Goal: Task Accomplishment & Management: Use online tool/utility

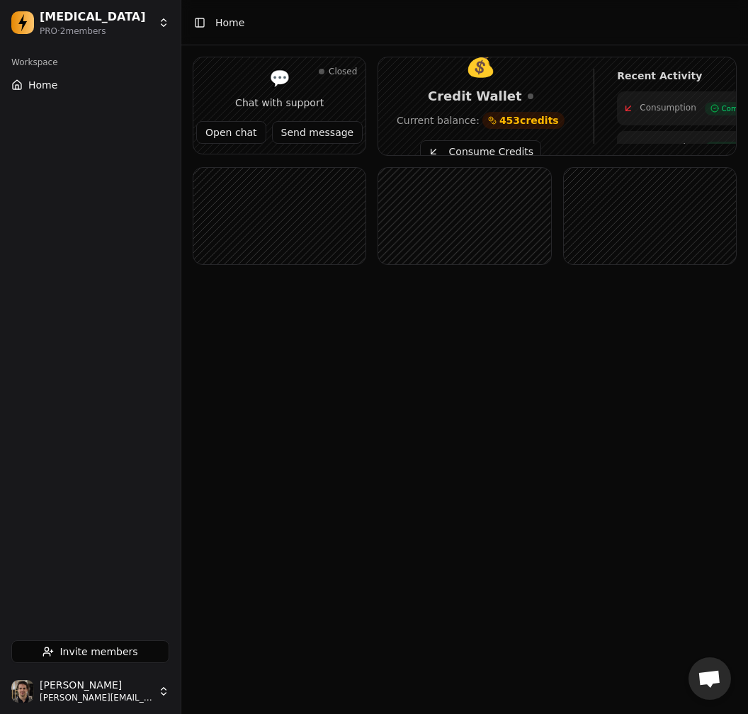
click at [624, 397] on main "Toggle Sidebar Home Closed 💬 Chat with support Open chat Send message 💰 Credit …" at bounding box center [464, 357] width 567 height 714
click at [479, 153] on button "Consume Credits" at bounding box center [480, 151] width 121 height 23
click at [476, 147] on button "Consume Credits" at bounding box center [480, 151] width 121 height 23
click at [514, 149] on button "Consume Credits" at bounding box center [480, 151] width 121 height 23
click at [492, 145] on button "Consume Credits" at bounding box center [480, 151] width 121 height 23
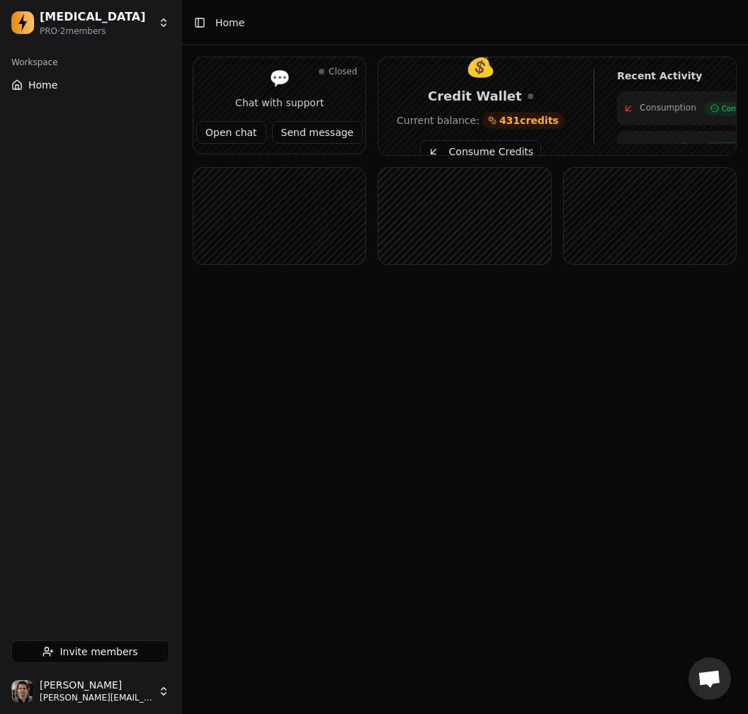
click at [467, 149] on button "Consume Credits" at bounding box center [480, 151] width 121 height 23
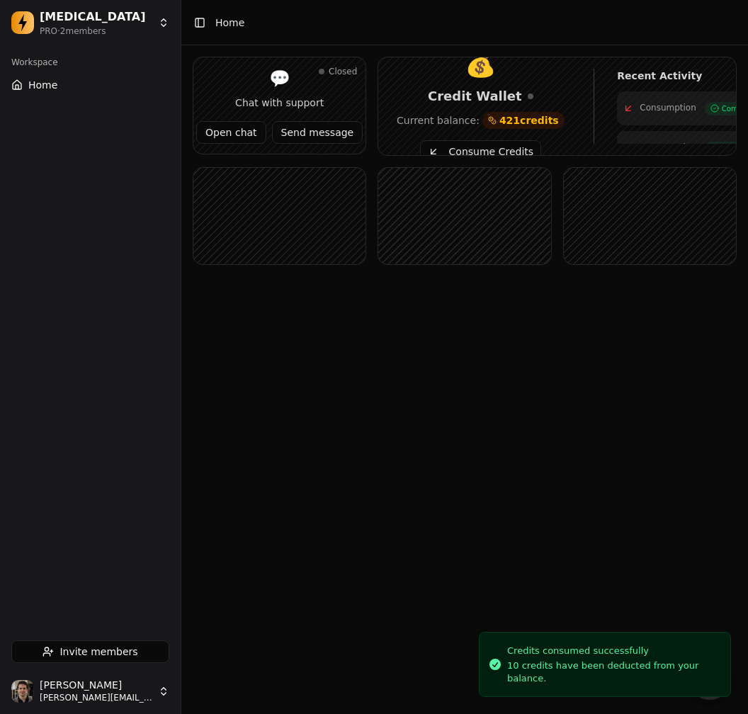
click at [456, 149] on button "Consume Credits" at bounding box center [480, 151] width 121 height 23
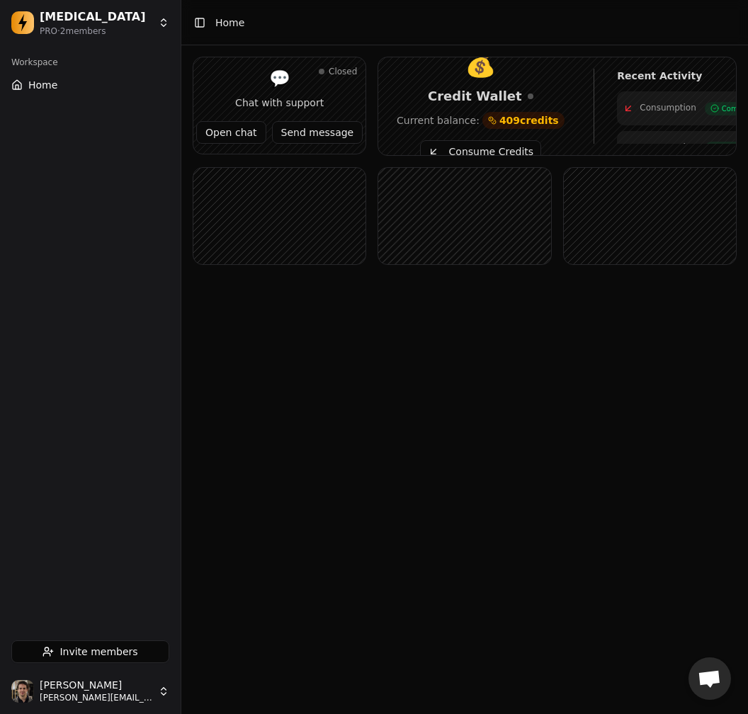
click at [454, 149] on button "Consume Credits" at bounding box center [480, 151] width 121 height 23
click at [472, 150] on button "Consume Credits" at bounding box center [480, 151] width 121 height 23
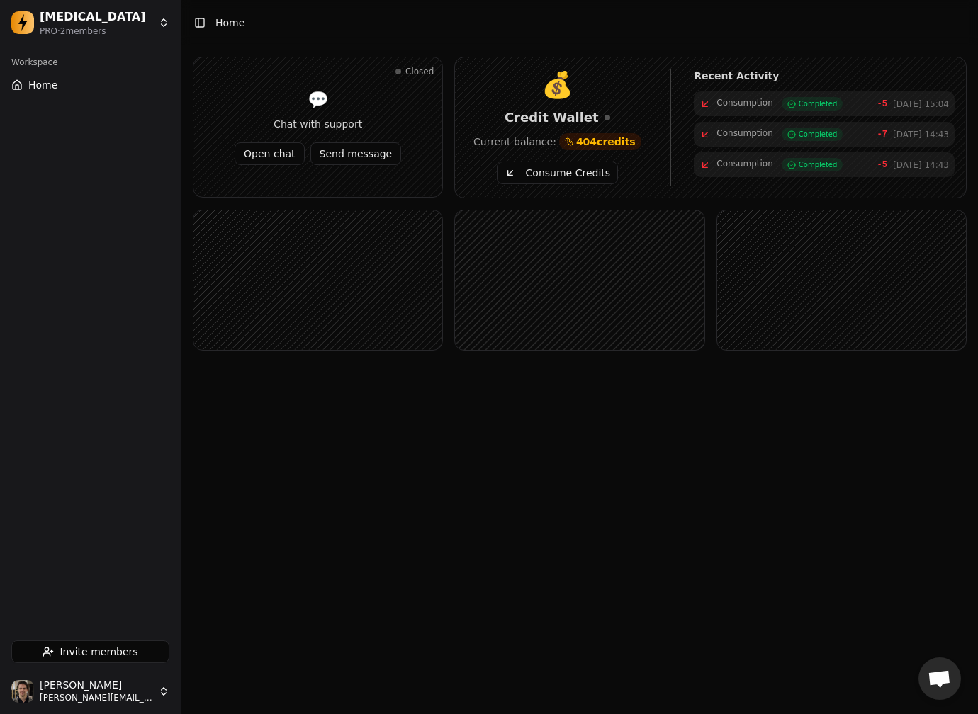
click at [744, 377] on div "Closed 💬 Chat with support Open chat Send message 💰 Credit Wallet Current balan…" at bounding box center [579, 226] width 796 height 362
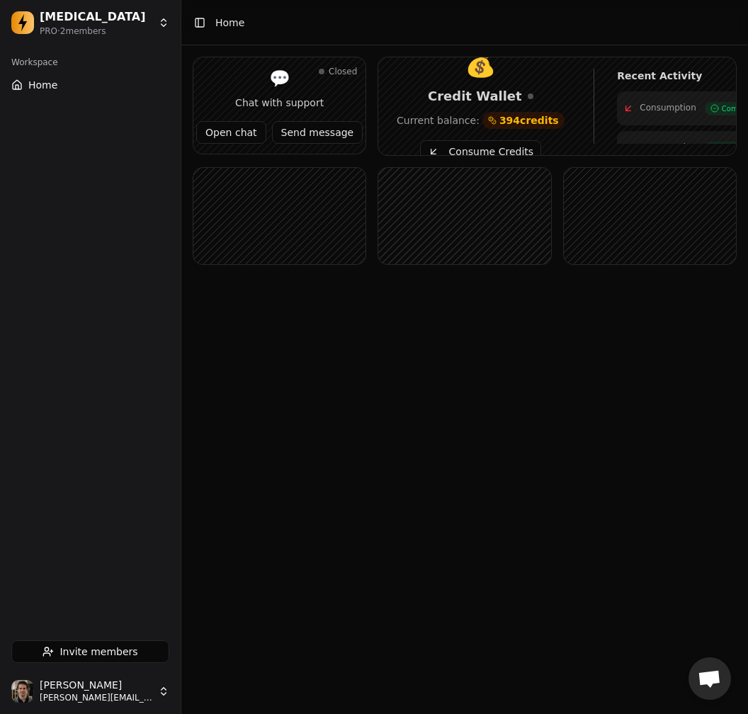
click at [564, 378] on main "Toggle Sidebar Home Closed 💬 Chat with support Open chat Send message 💰 Credit …" at bounding box center [464, 357] width 567 height 714
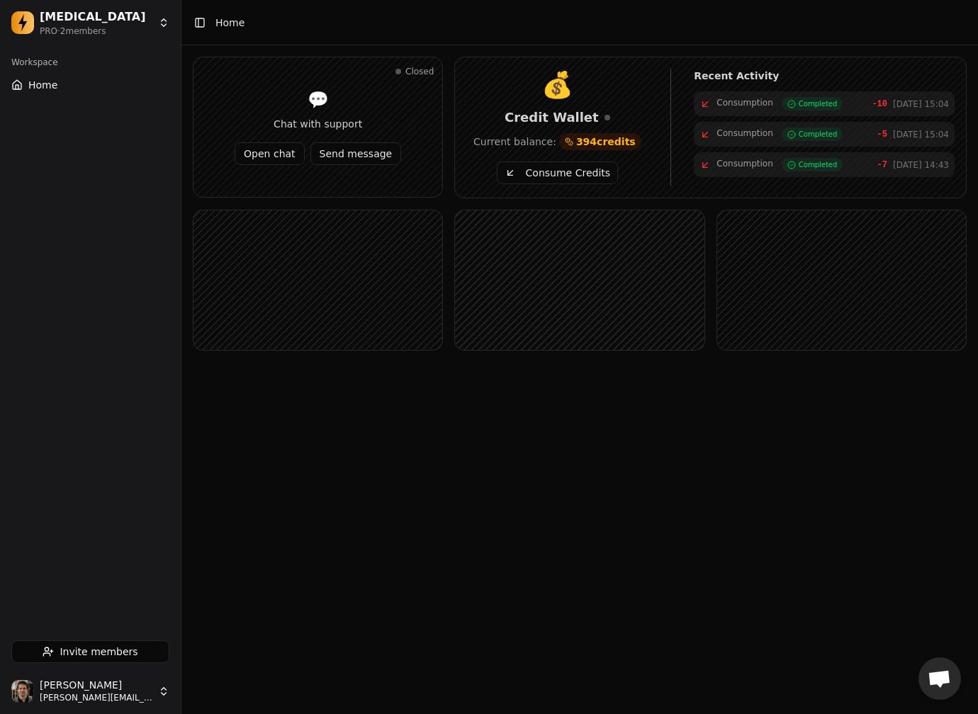
click at [554, 173] on button "Consume Credits" at bounding box center [557, 173] width 121 height 23
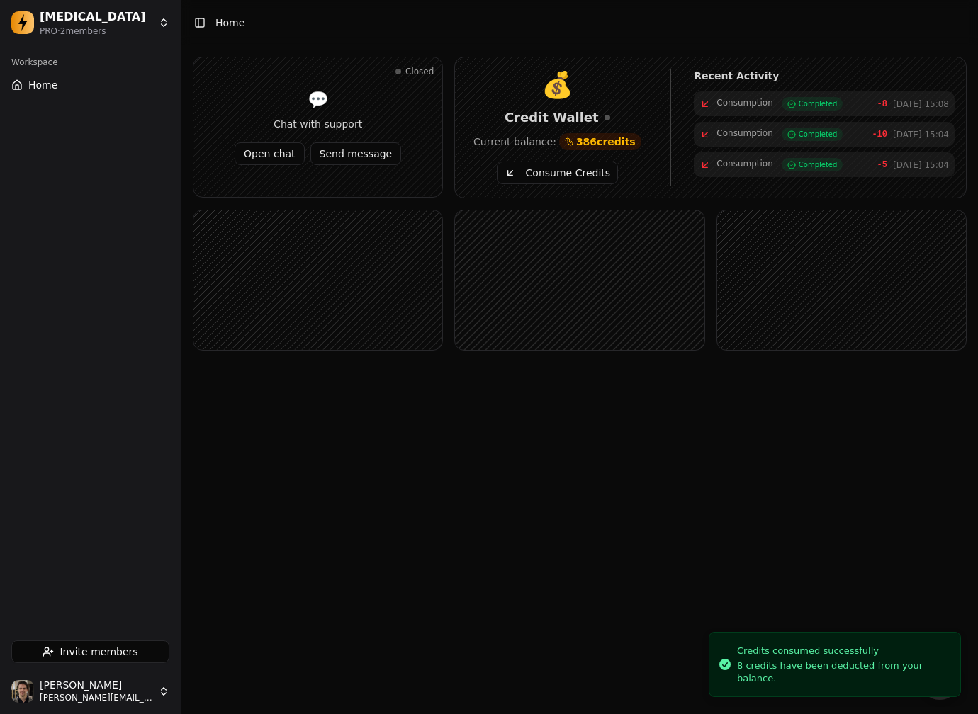
click at [558, 176] on button "Consume Credits" at bounding box center [557, 173] width 121 height 23
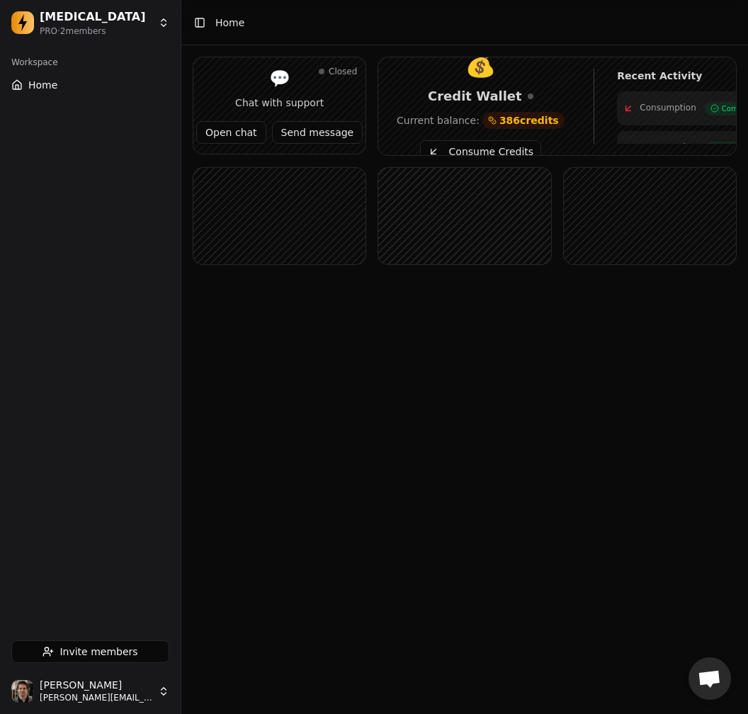
click at [473, 149] on button "Consume Credits" at bounding box center [480, 151] width 121 height 23
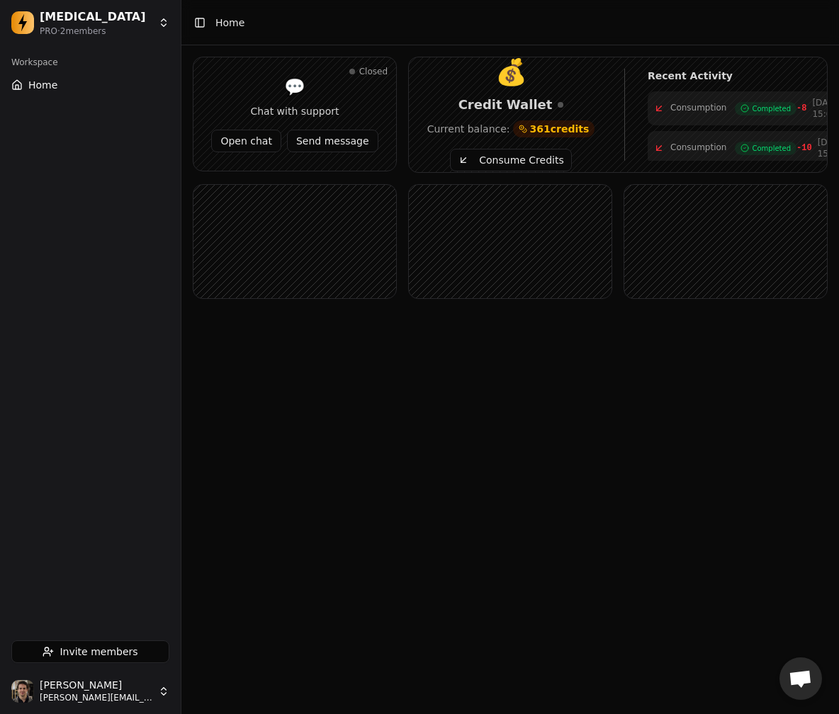
click at [477, 159] on button "Consume Credits" at bounding box center [510, 160] width 121 height 23
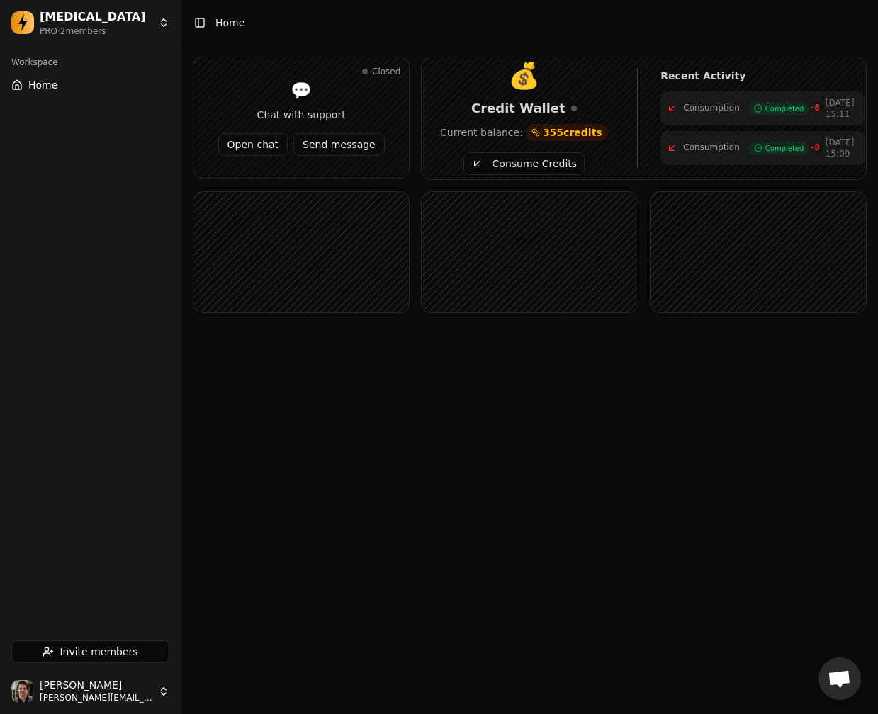
click at [506, 157] on button "Consume Credits" at bounding box center [523, 163] width 121 height 23
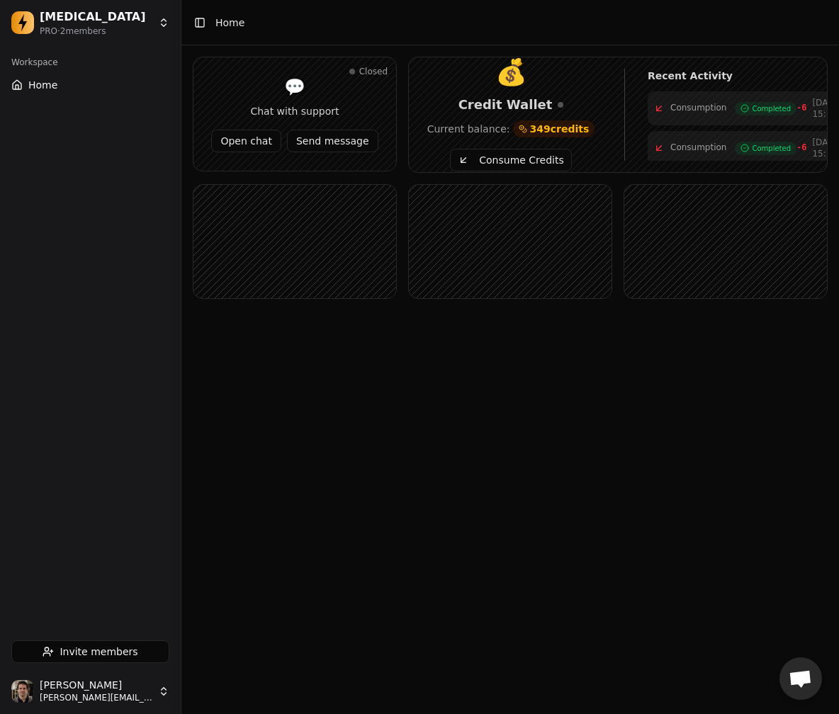
click at [535, 158] on button "Consume Credits" at bounding box center [510, 160] width 121 height 23
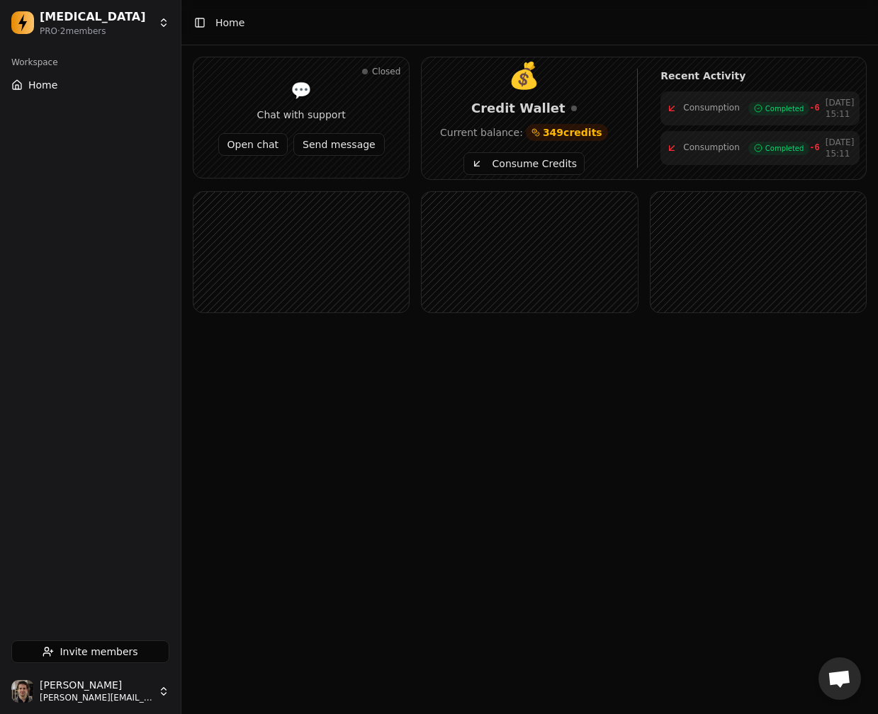
click at [526, 162] on button "Consume Credits" at bounding box center [523, 163] width 121 height 23
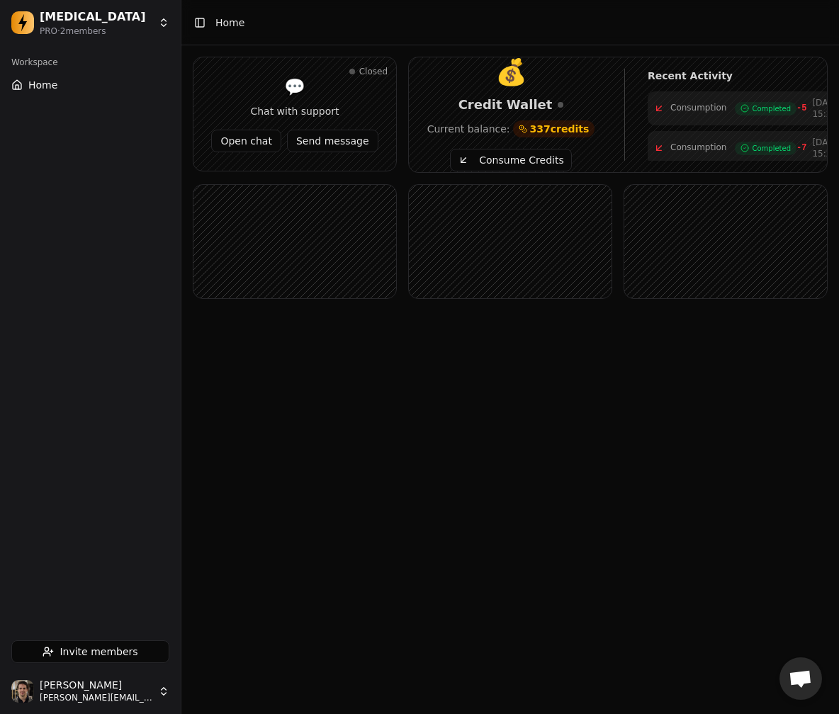
click at [534, 157] on button "Consume Credits" at bounding box center [510, 160] width 121 height 23
click at [672, 502] on main "Toggle Sidebar Home Closed 💬 Chat with support Open chat Send message 💰 Credit …" at bounding box center [509, 357] width 657 height 714
click at [514, 157] on button "Consume Credits" at bounding box center [510, 160] width 121 height 23
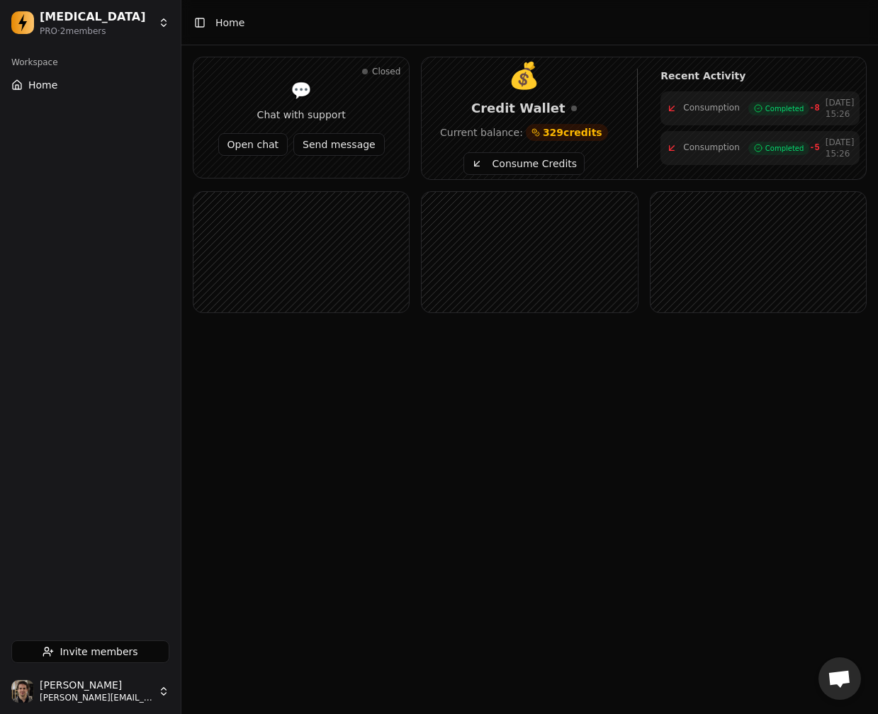
click at [561, 161] on button "Consume Credits" at bounding box center [523, 163] width 121 height 23
click at [502, 158] on button "Consume Credits" at bounding box center [523, 163] width 121 height 23
click at [550, 162] on button "Consume Credits" at bounding box center [523, 163] width 121 height 23
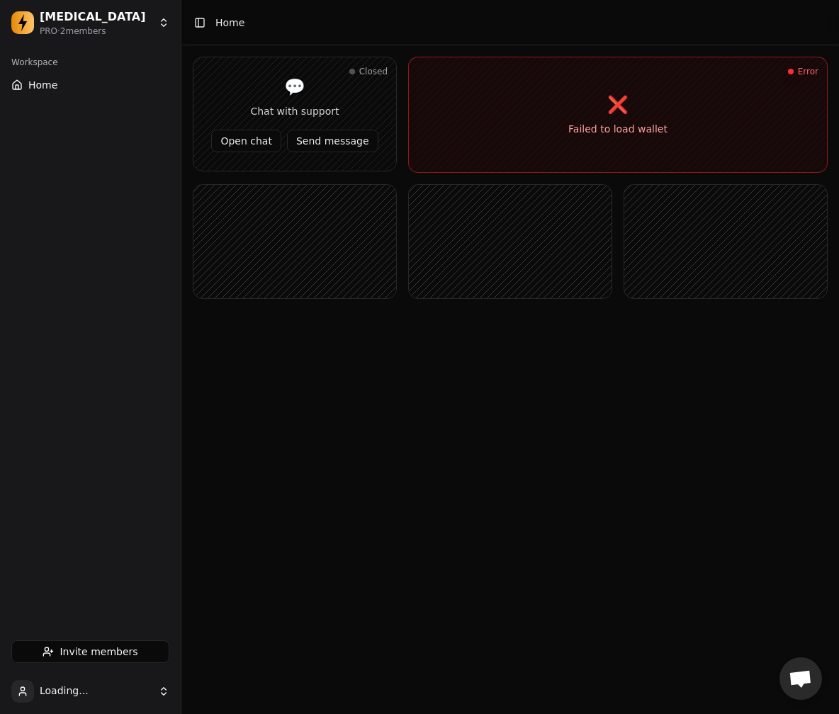
click at [503, 422] on main "Toggle Sidebar Home Closed 💬 Chat with support Open chat Send message Error ❌ F…" at bounding box center [509, 357] width 657 height 714
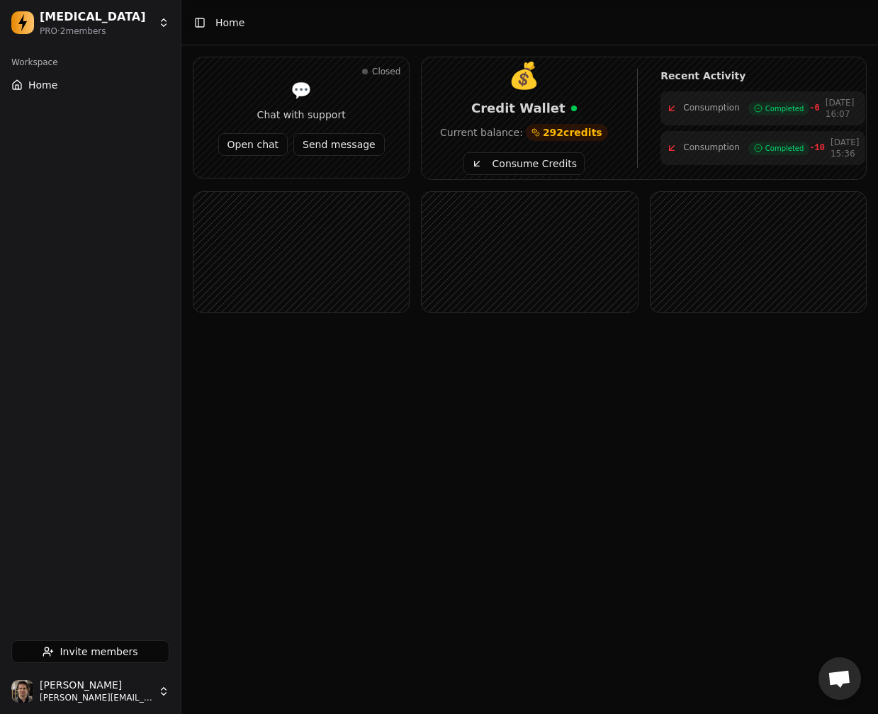
click at [502, 175] on div "💰 Credit Wallet Current balance: 292 credits Consume Credits Recent Activity Co…" at bounding box center [644, 118] width 444 height 122
click at [502, 163] on button "Consume Credits" at bounding box center [523, 163] width 121 height 23
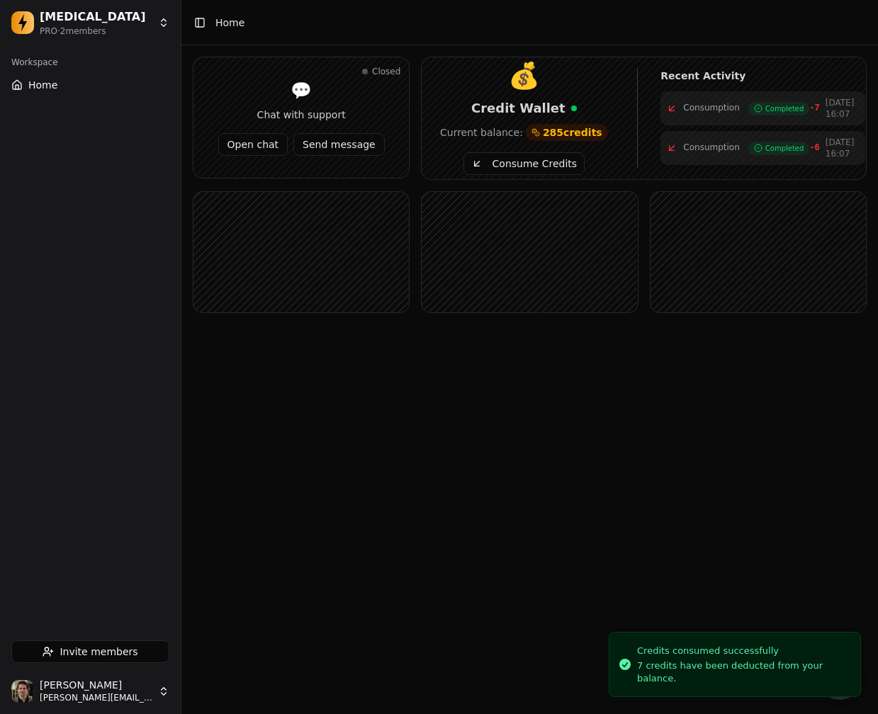
click at [488, 320] on div "Closed 💬 Chat with support Open chat Send message 💰 Credit Wallet Current balan…" at bounding box center [529, 207] width 696 height 324
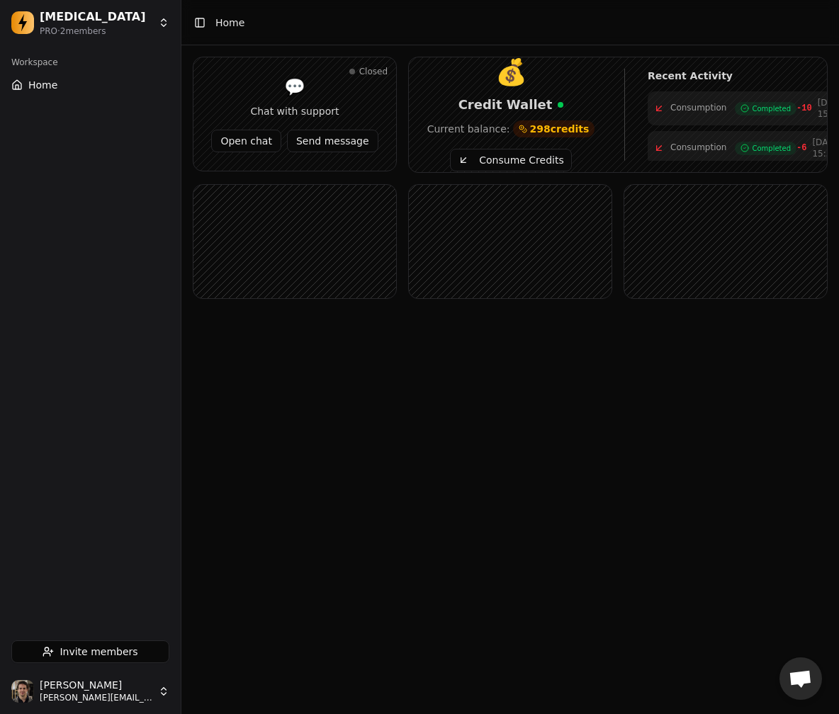
click at [526, 157] on button "Consume Credits" at bounding box center [510, 160] width 121 height 23
click at [473, 351] on div "Closed 💬 Chat with support Open chat Send message 💰 Credit Wallet Current balan…" at bounding box center [509, 200] width 657 height 310
click at [487, 369] on main "Toggle Sidebar Home Closed 💬 Chat with support Open chat Send message 💰 Credit …" at bounding box center [509, 357] width 657 height 714
click at [517, 163] on button "Consume Credits" at bounding box center [510, 160] width 121 height 23
click at [497, 154] on button "Consume Credits" at bounding box center [510, 160] width 121 height 23
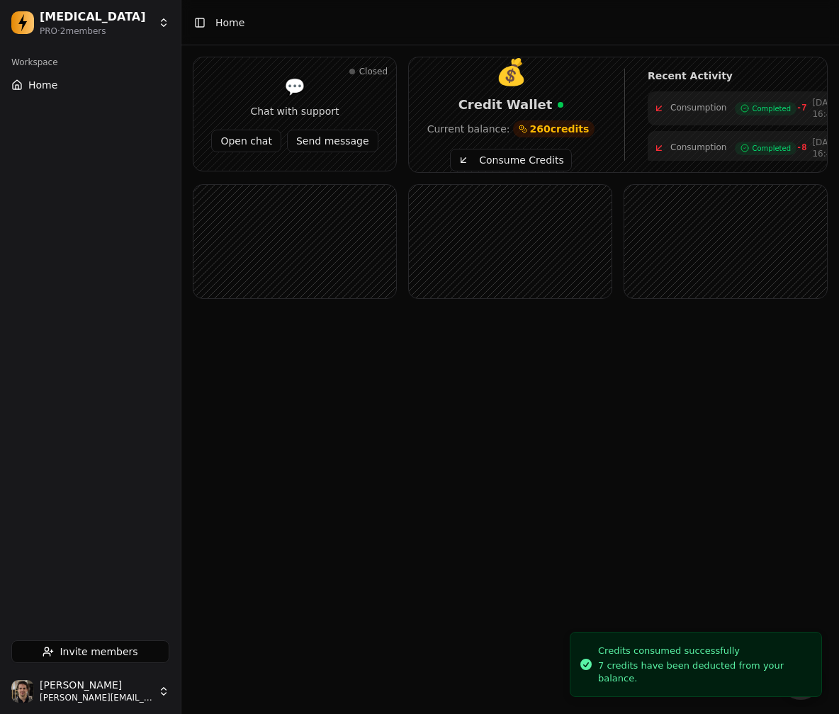
click at [414, 369] on main "Toggle Sidebar Home Closed 💬 Chat with support Open chat Send message 💰 Credit …" at bounding box center [509, 357] width 657 height 714
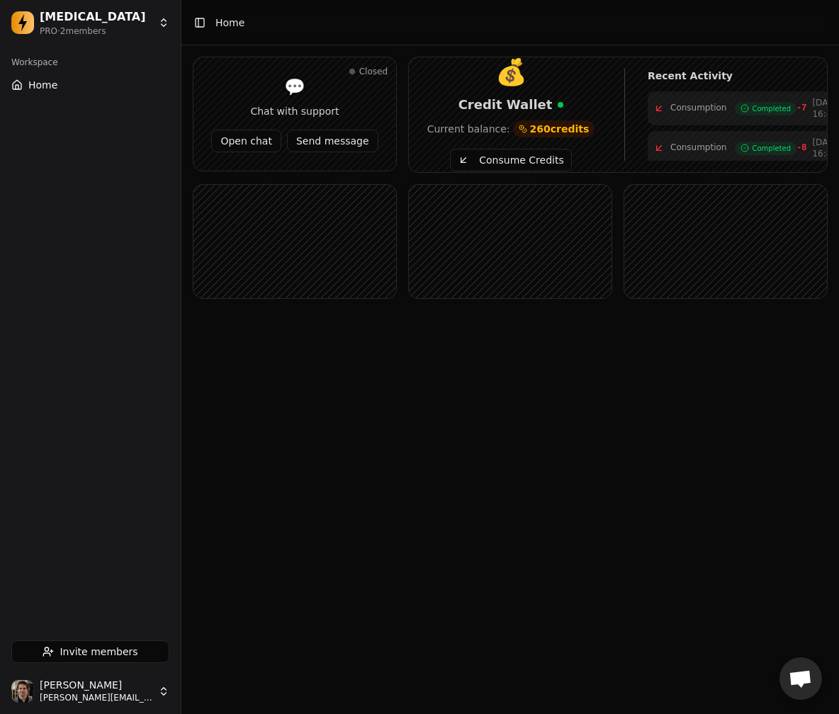
click at [503, 447] on main "Toggle Sidebar Home Closed 💬 Chat with support Open chat Send message 💰 Credit …" at bounding box center [509, 357] width 657 height 714
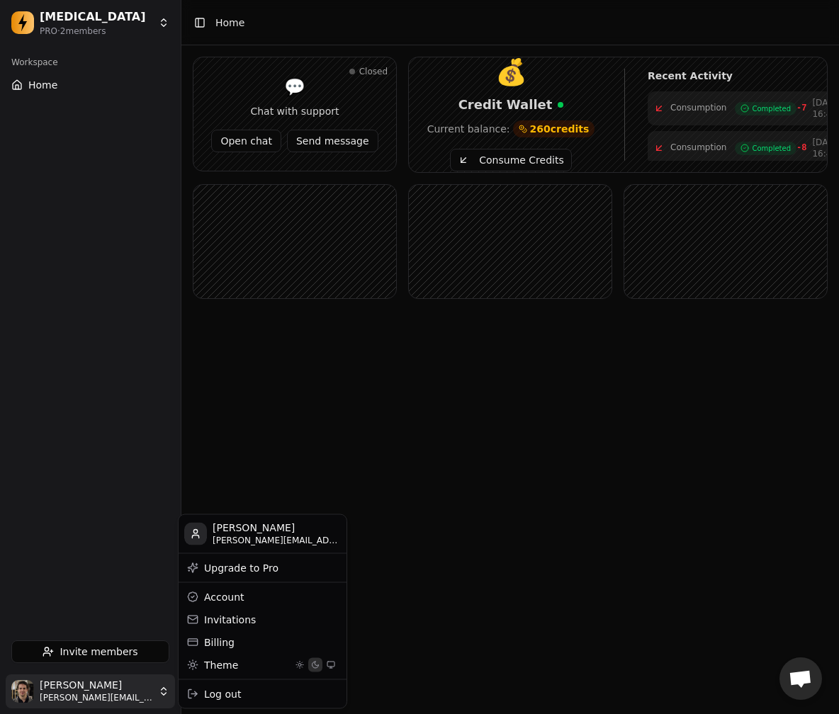
click at [130, 692] on html "[MEDICAL_DATA] PRO · 2 member s Workspace Home Invite members [PERSON_NAME] [PE…" at bounding box center [419, 357] width 839 height 714
click at [272, 413] on html "[MEDICAL_DATA] PRO · 2 member s Workspace Home Invite members [PERSON_NAME] [PE…" at bounding box center [419, 357] width 839 height 714
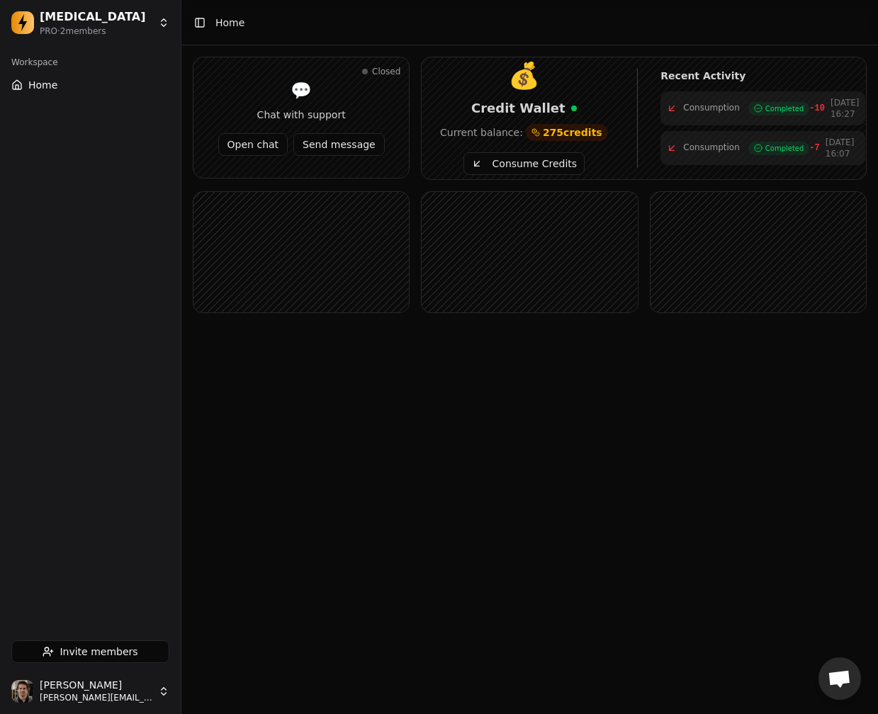
click at [506, 159] on button "Consume Credits" at bounding box center [523, 163] width 121 height 23
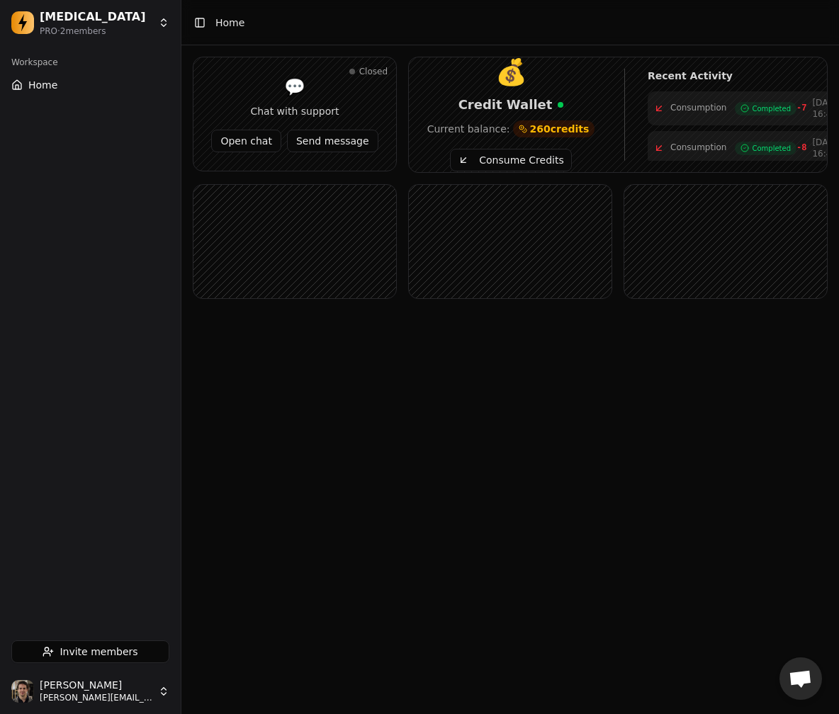
click at [491, 163] on button "Consume Credits" at bounding box center [510, 160] width 121 height 23
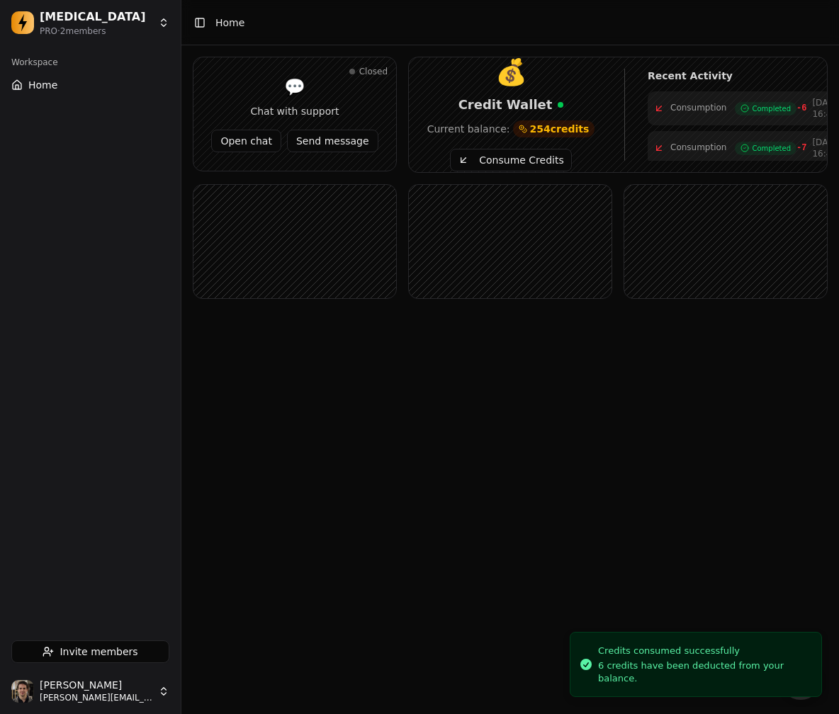
click at [491, 163] on button "Consume Credits" at bounding box center [510, 160] width 121 height 23
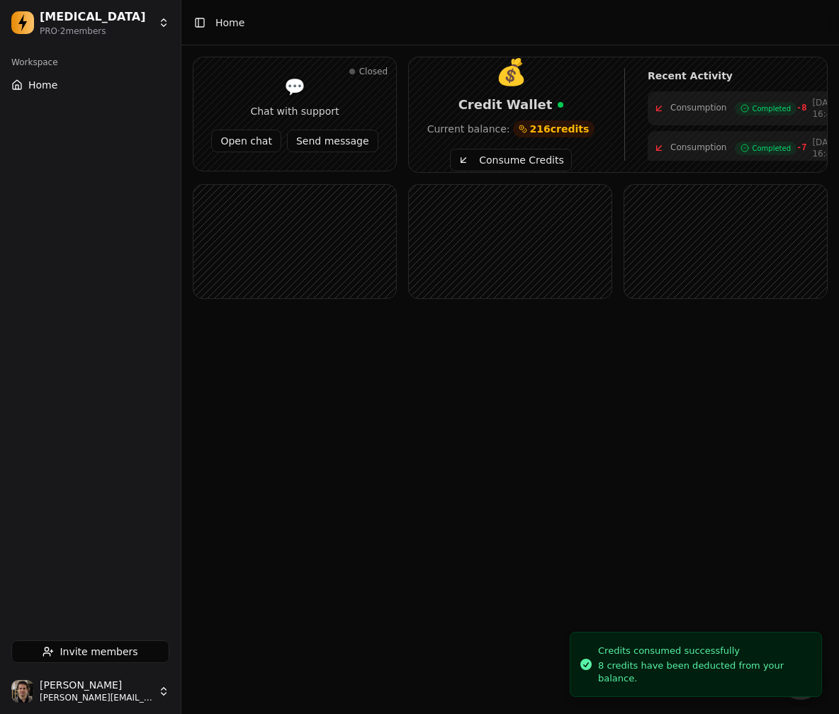
click at [616, 386] on main "Toggle Sidebar Home Closed 💬 Chat with support Open chat Send message 💰 Credit …" at bounding box center [509, 357] width 657 height 714
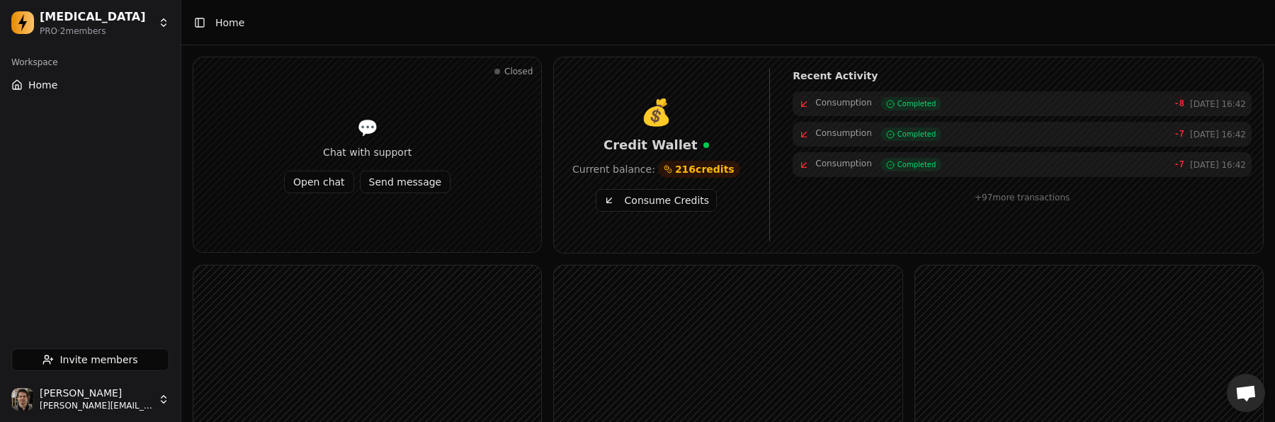
click at [652, 198] on button "Consume Credits" at bounding box center [656, 200] width 121 height 23
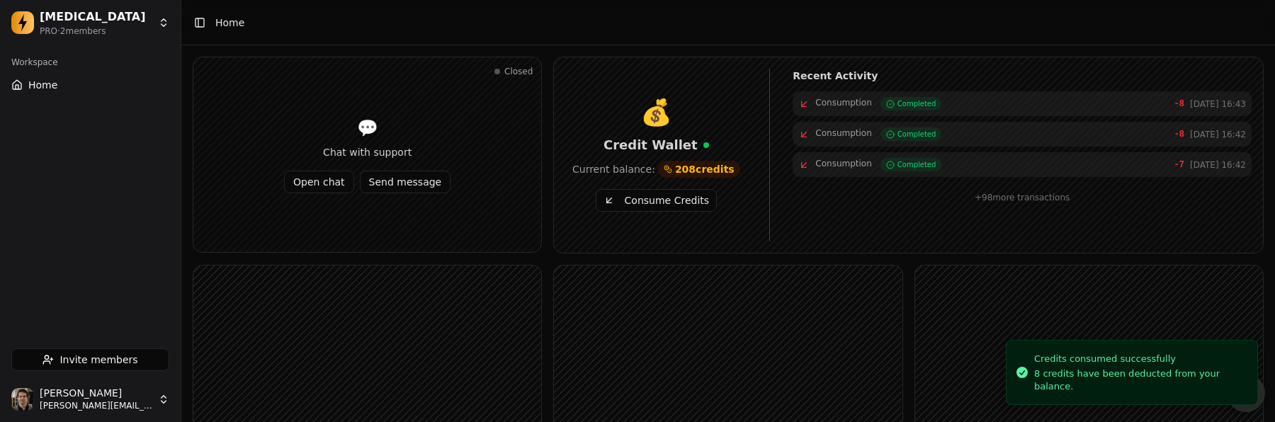
click at [665, 205] on button "Consume Credits" at bounding box center [656, 200] width 121 height 23
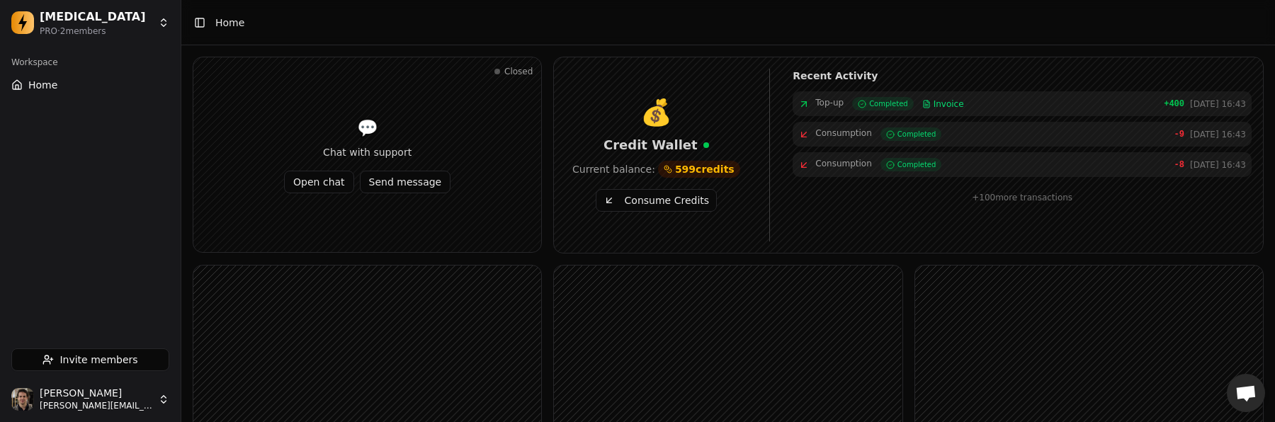
click at [668, 203] on button "Consume Credits" at bounding box center [656, 200] width 121 height 23
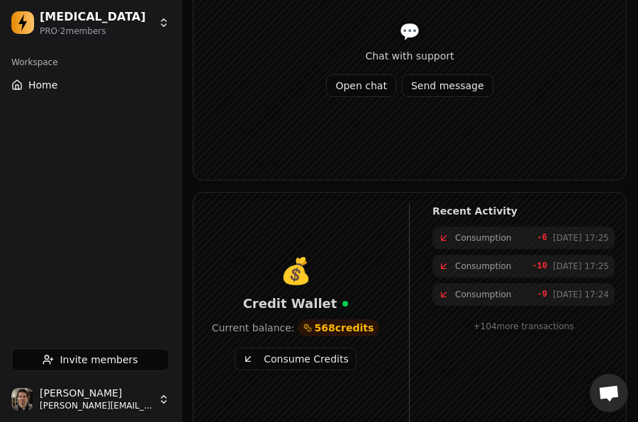
scroll to position [130, 0]
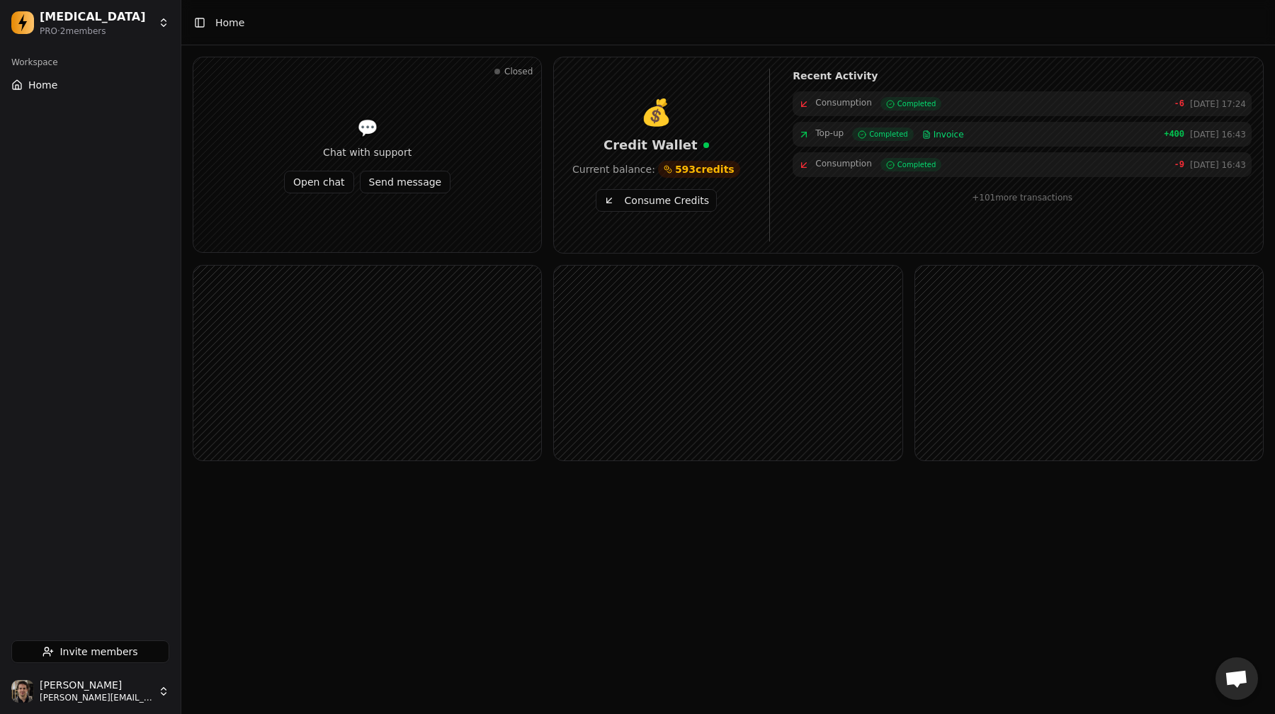
click at [675, 191] on button "Consume Credits" at bounding box center [656, 200] width 121 height 23
click at [869, 587] on main "Toggle Sidebar Home Closed 💬 Chat with support Open chat Send message 💰 Credit …" at bounding box center [728, 357] width 1094 height 714
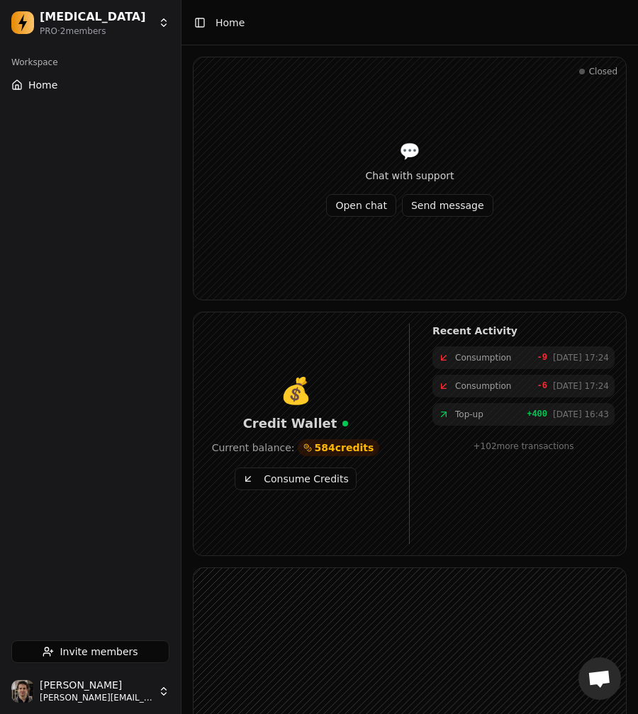
click at [278, 481] on button "Consume Credits" at bounding box center [295, 479] width 121 height 23
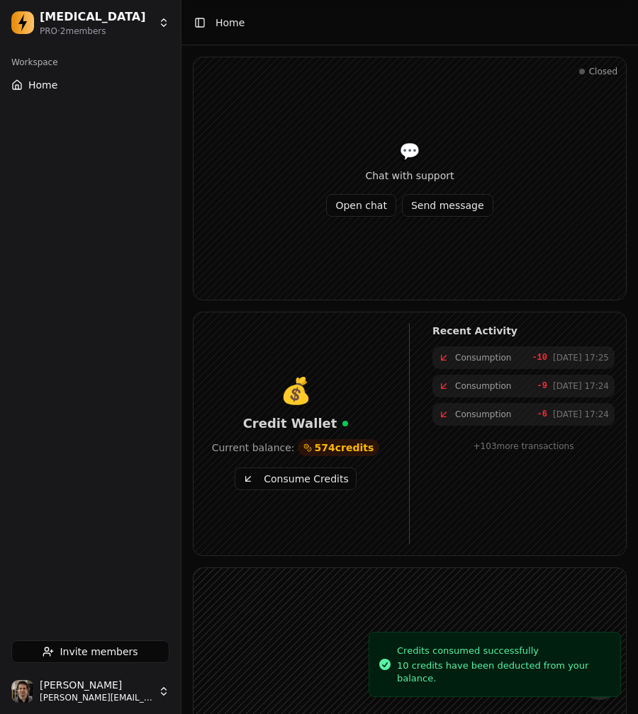
click at [278, 481] on button "Consume Credits" at bounding box center [295, 479] width 121 height 23
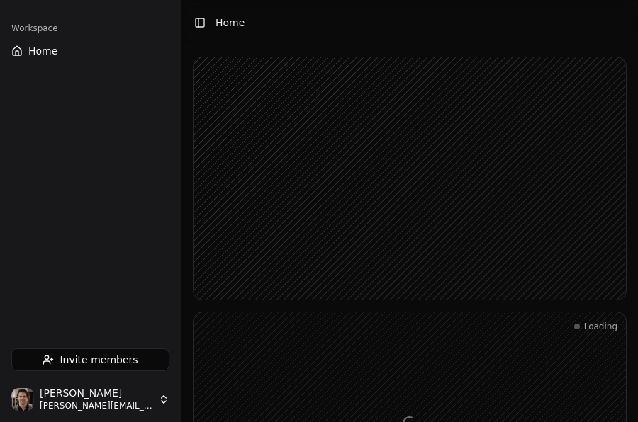
scroll to position [130, 0]
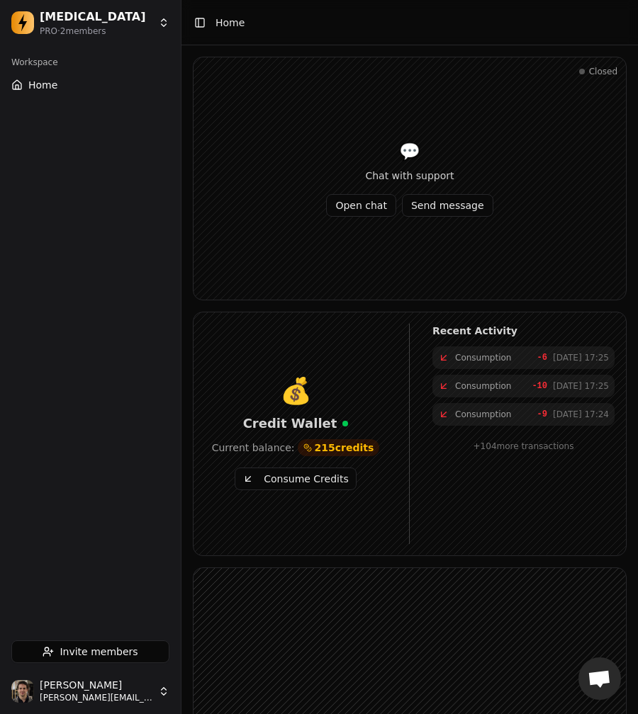
click at [309, 485] on button "Consume Credits" at bounding box center [295, 479] width 121 height 23
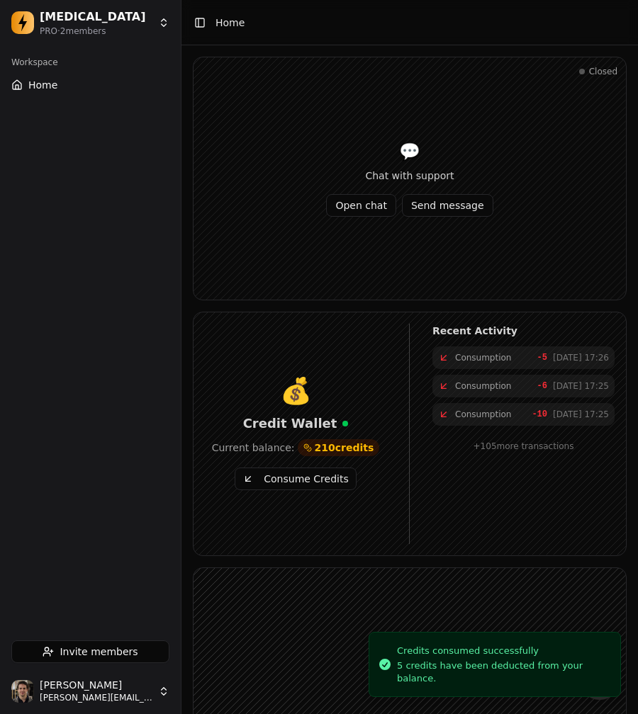
click at [309, 485] on button "Consume Credits" at bounding box center [295, 479] width 121 height 23
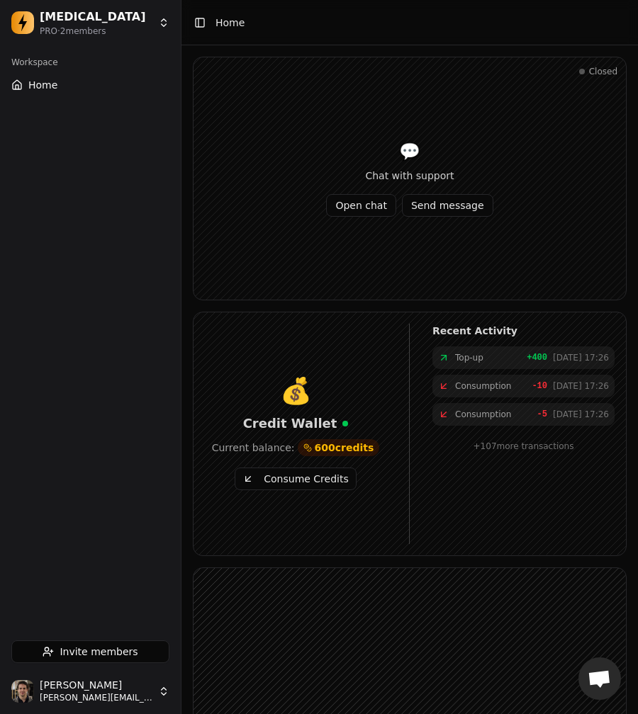
click at [281, 473] on button "Consume Credits" at bounding box center [295, 479] width 121 height 23
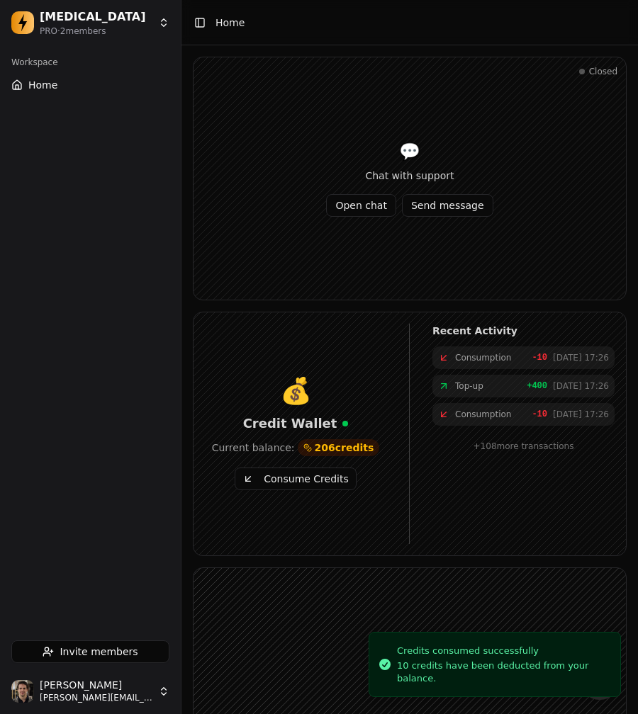
click at [281, 473] on button "Consume Credits" at bounding box center [295, 479] width 121 height 23
